Goal: Transaction & Acquisition: Purchase product/service

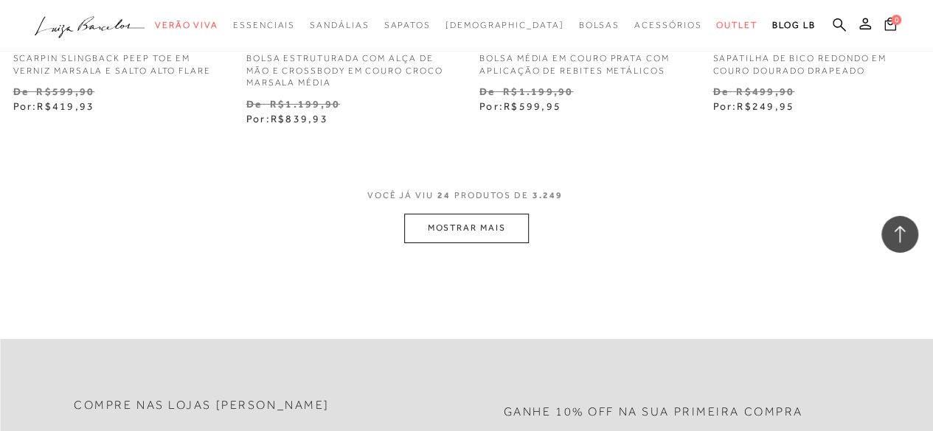
click at [77, 24] on icon ".a{fill-rule:evenodd;}" at bounding box center [90, 27] width 111 height 31
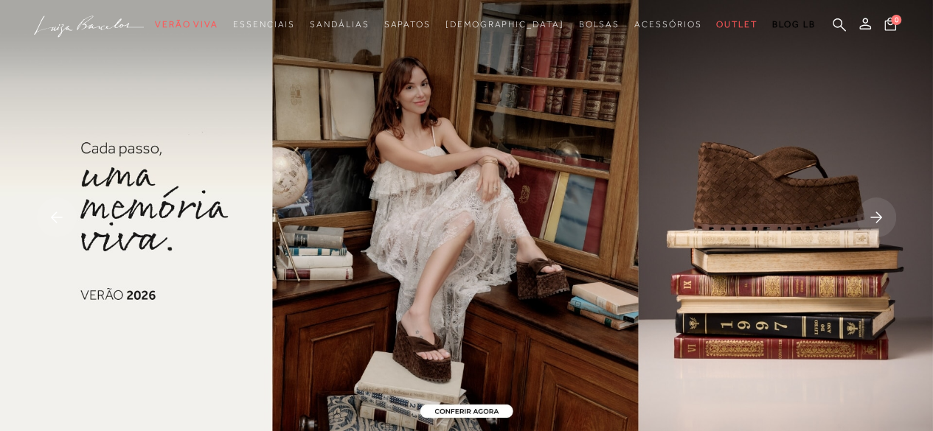
click at [877, 212] on rect at bounding box center [876, 218] width 40 height 40
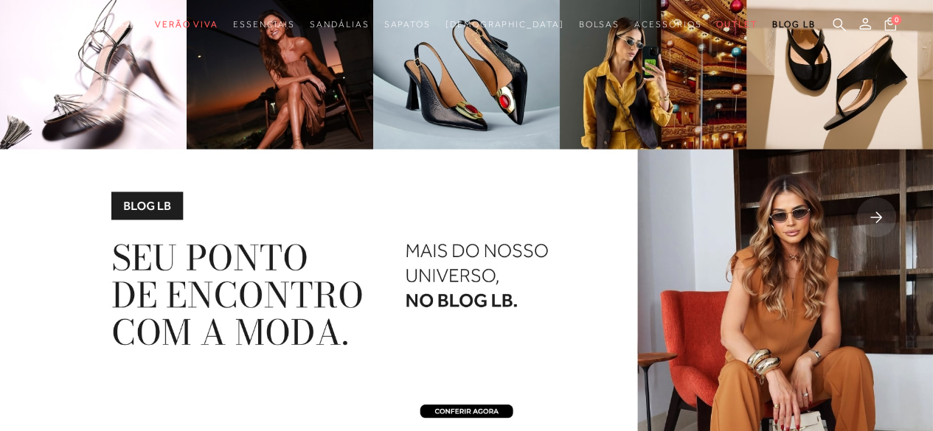
click at [877, 212] on rect at bounding box center [876, 218] width 40 height 40
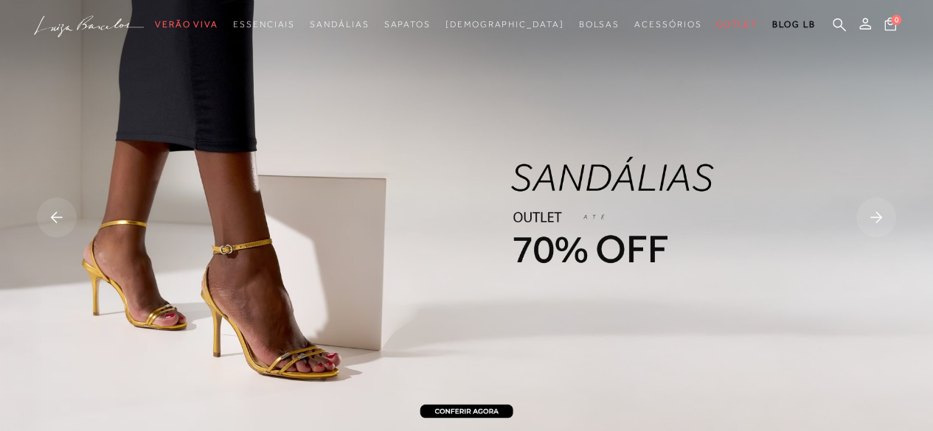
click at [877, 212] on rect at bounding box center [876, 218] width 40 height 40
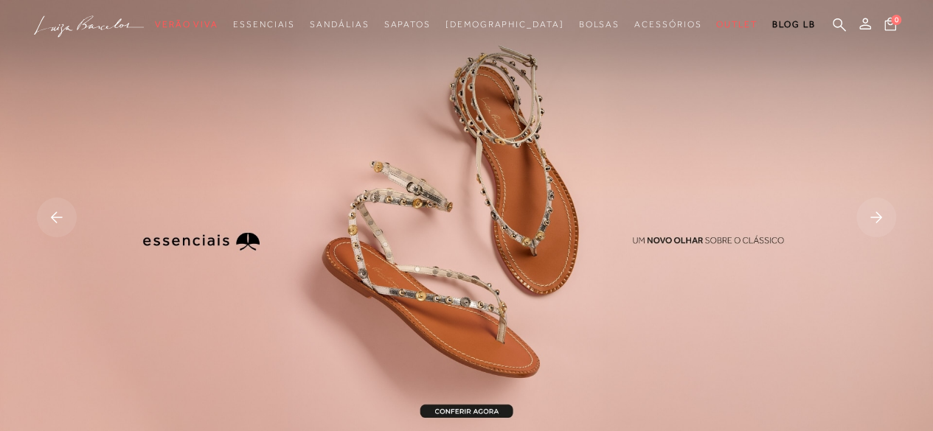
click at [877, 212] on rect at bounding box center [876, 218] width 40 height 40
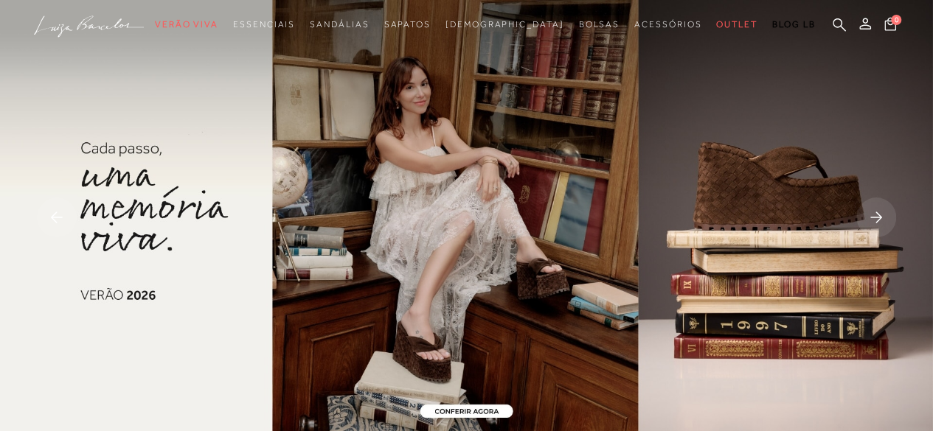
click at [877, 212] on rect at bounding box center [876, 218] width 40 height 40
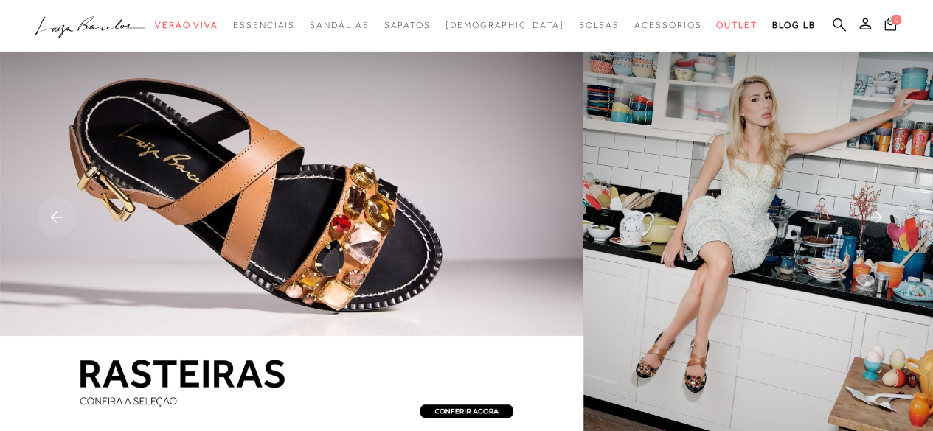
click at [838, 26] on icon at bounding box center [838, 24] width 13 height 13
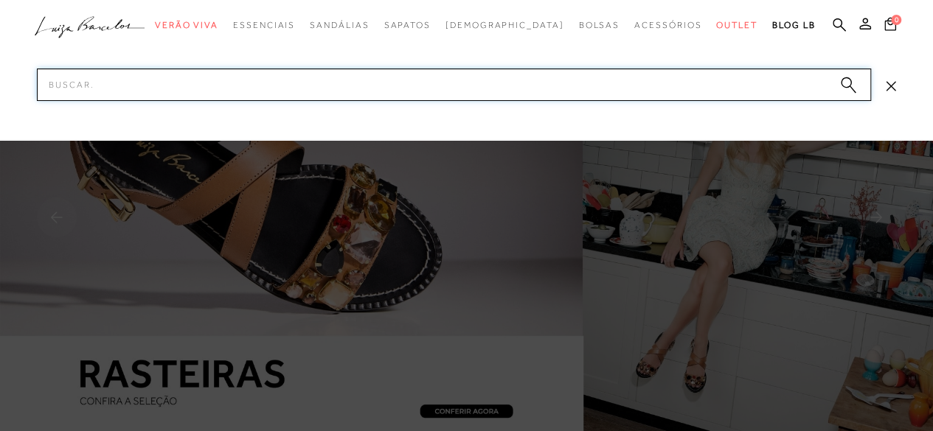
click at [578, 88] on input "Pesquisar" at bounding box center [454, 85] width 834 height 32
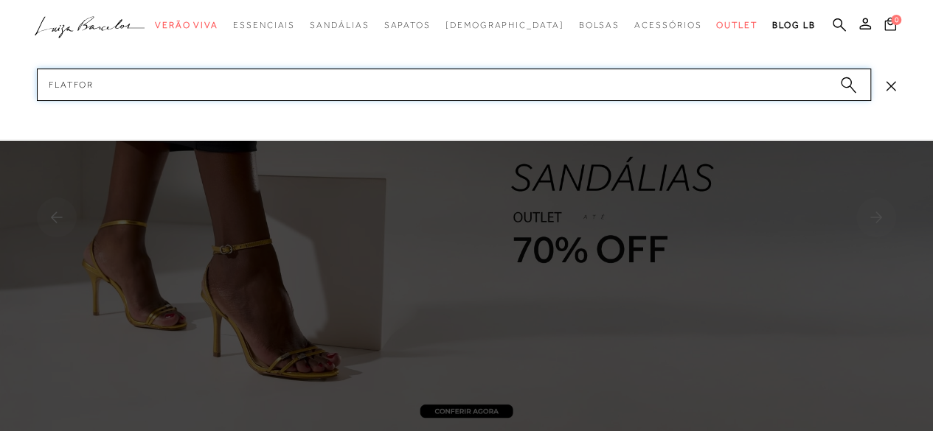
type input "FLATFORM"
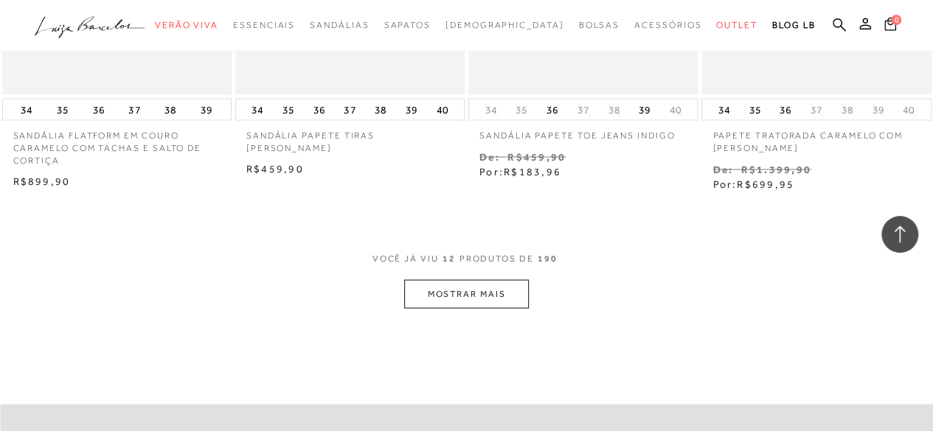
scroll to position [1327, 0]
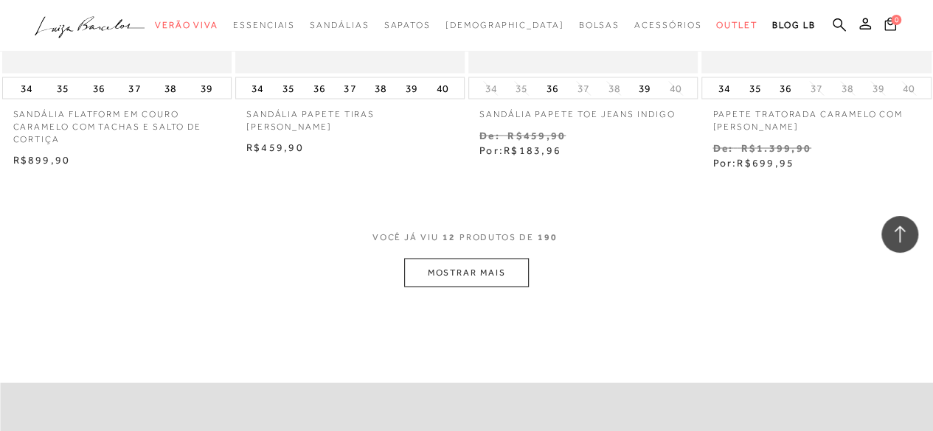
click at [445, 264] on button "MOSTRAR MAIS" at bounding box center [466, 272] width 124 height 29
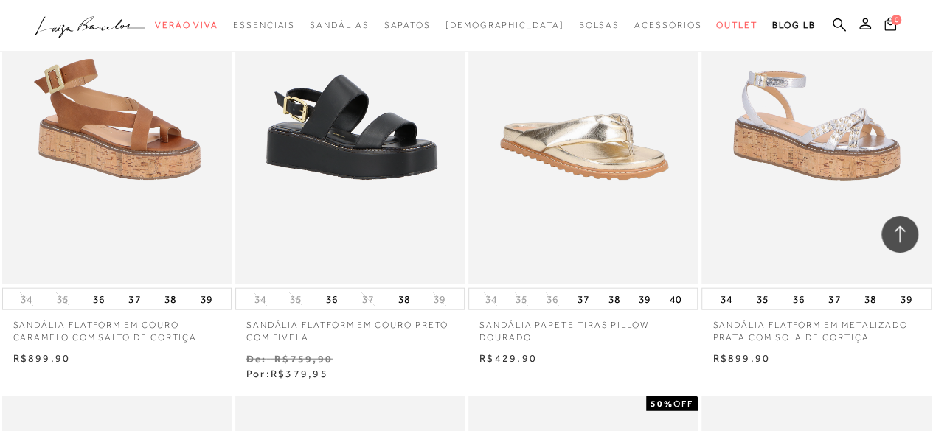
scroll to position [1548, 0]
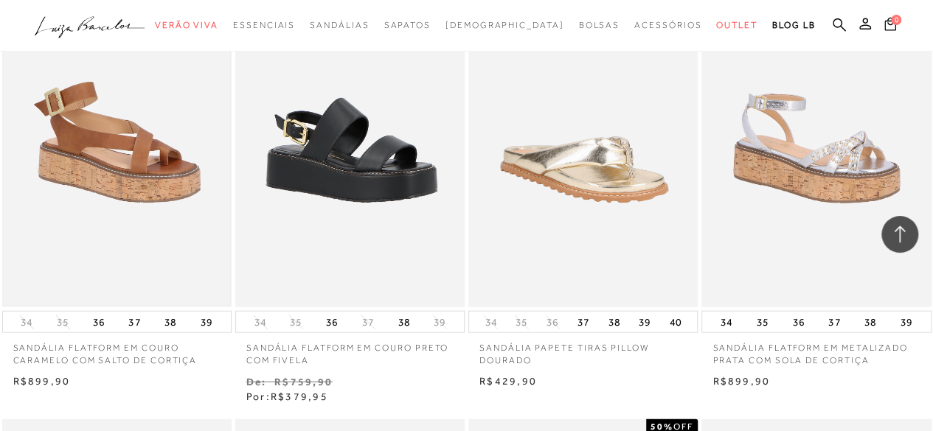
click at [147, 162] on img at bounding box center [117, 135] width 226 height 340
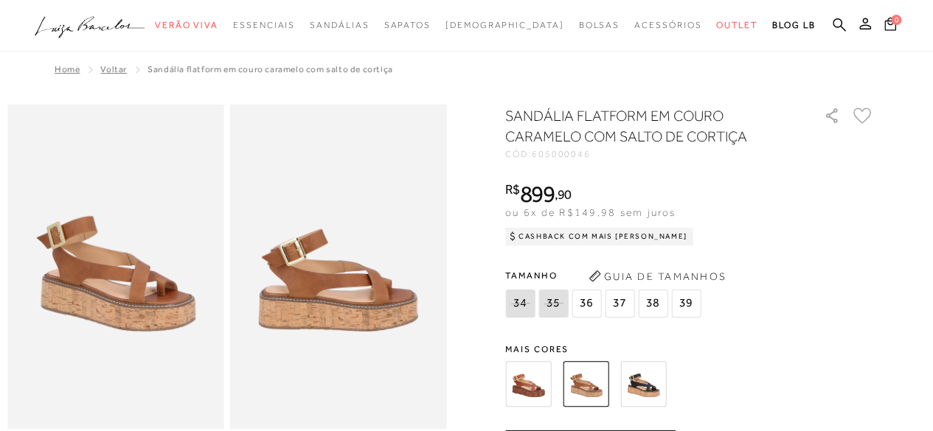
scroll to position [74, 0]
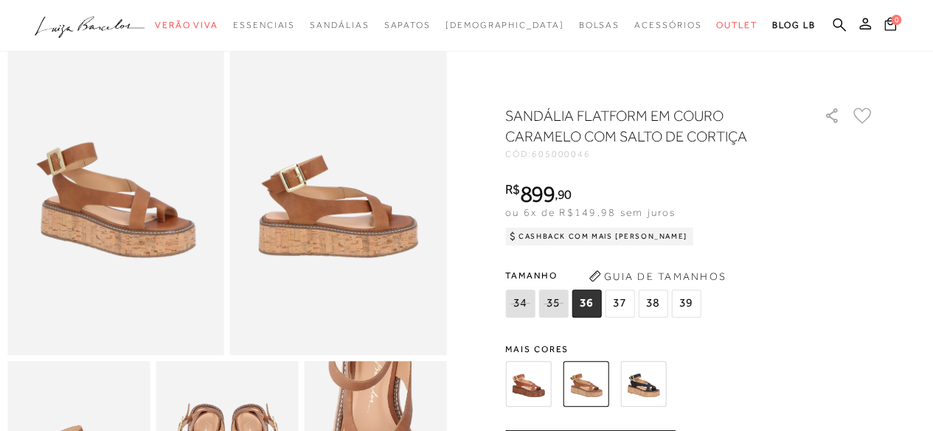
click at [529, 384] on img at bounding box center [528, 384] width 46 height 46
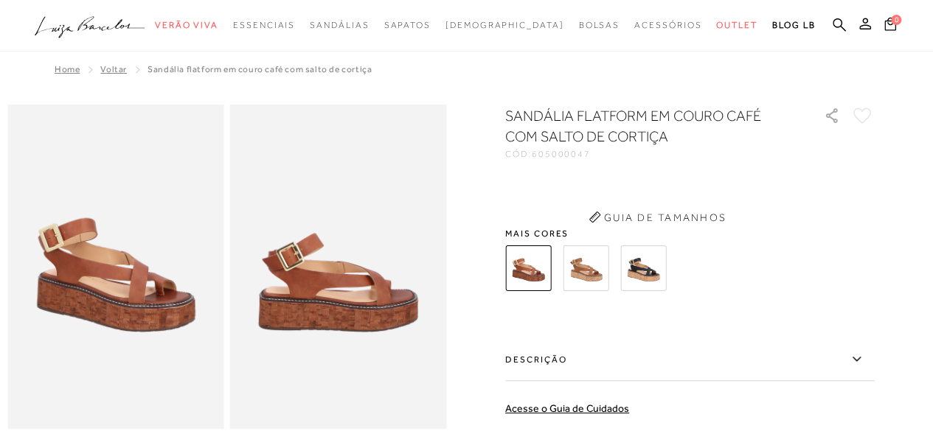
click at [590, 259] on img at bounding box center [586, 269] width 46 height 46
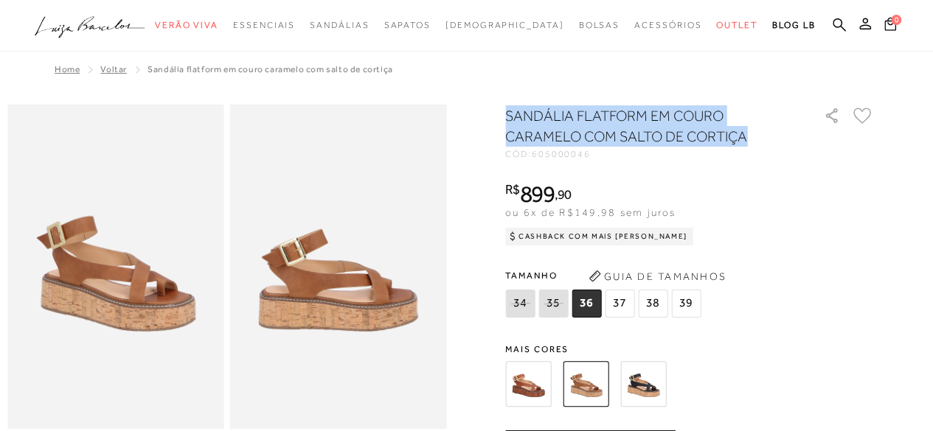
drag, startPoint x: 513, startPoint y: 108, endPoint x: 748, endPoint y: 130, distance: 236.3
click at [748, 130] on h1 "SANDÁLIA FLATFORM EM COURO CARAMELO COM SALTO DE CORTIÇA" at bounding box center [643, 125] width 276 height 41
copy h1 "SANDÁLIA FLATFORM EM COURO CARAMELO COM SALTO DE CORTIÇA"
